Goal: Find specific page/section

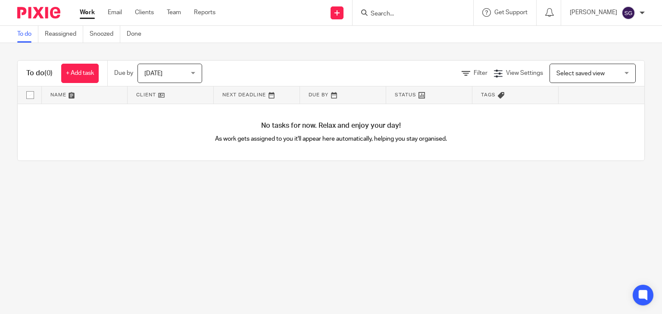
click at [396, 16] on input "Search" at bounding box center [409, 14] width 78 height 8
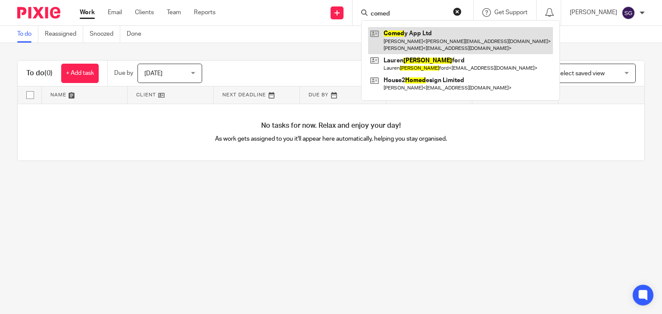
type input "comed"
click at [407, 46] on link at bounding box center [460, 40] width 185 height 27
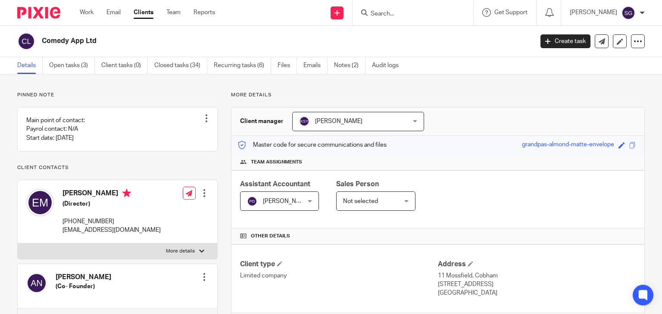
click at [393, 11] on input "Search" at bounding box center [409, 14] width 78 height 8
type input "a"
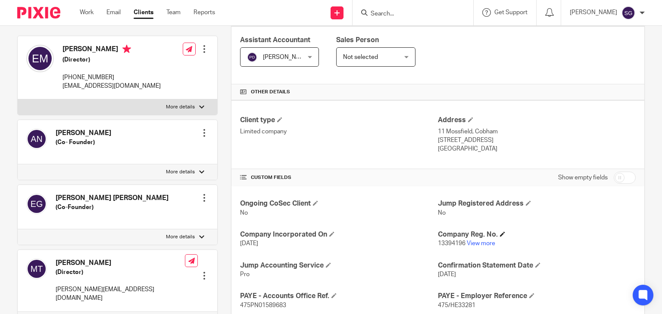
scroll to position [145, 0]
click at [476, 242] on link "View more" at bounding box center [481, 243] width 28 height 6
